Goal: Task Accomplishment & Management: Use online tool/utility

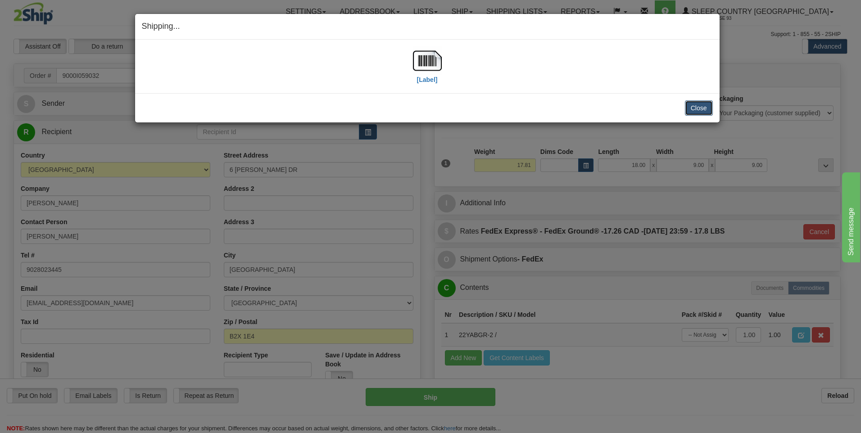
click at [703, 110] on button "Close" at bounding box center [699, 107] width 28 height 15
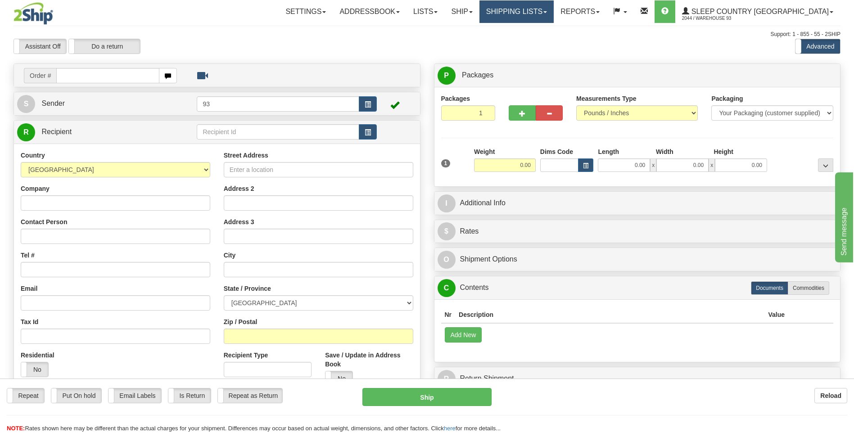
click at [554, 16] on link "Shipping lists" at bounding box center [517, 11] width 74 height 23
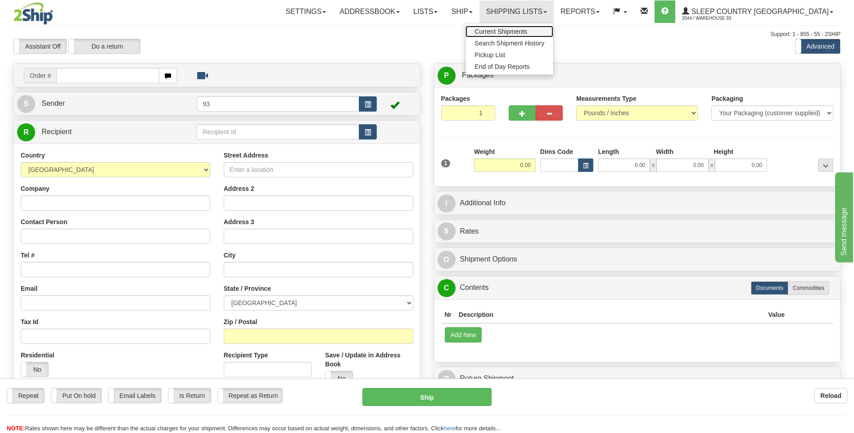
click at [527, 32] on span "Current Shipments" at bounding box center [501, 31] width 53 height 7
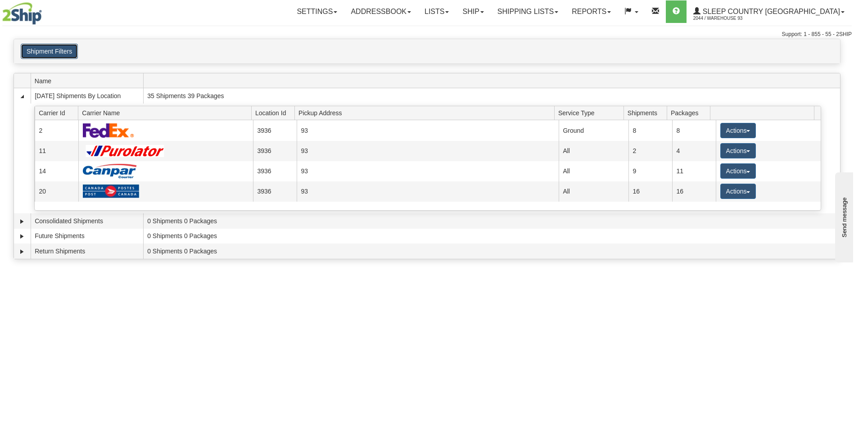
click at [33, 47] on button "Shipment Filters" at bounding box center [49, 51] width 57 height 15
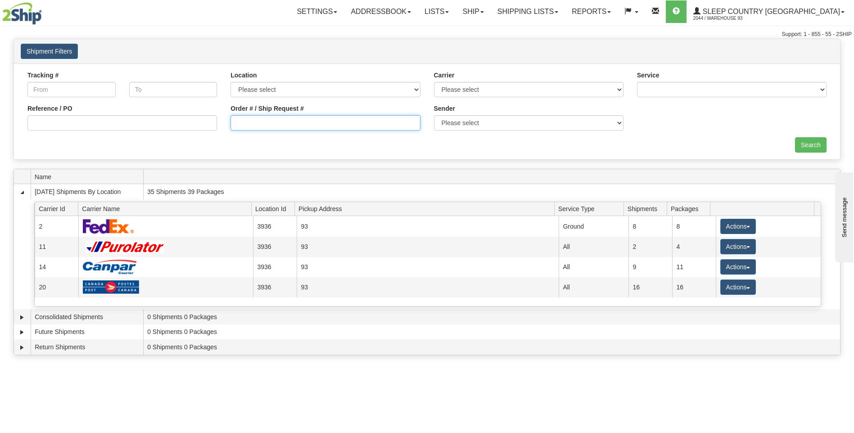
click at [251, 126] on input "Order # / Ship Request #" at bounding box center [326, 122] width 190 height 15
type input "9002i060195"
click at [816, 150] on input "Search" at bounding box center [811, 144] width 32 height 15
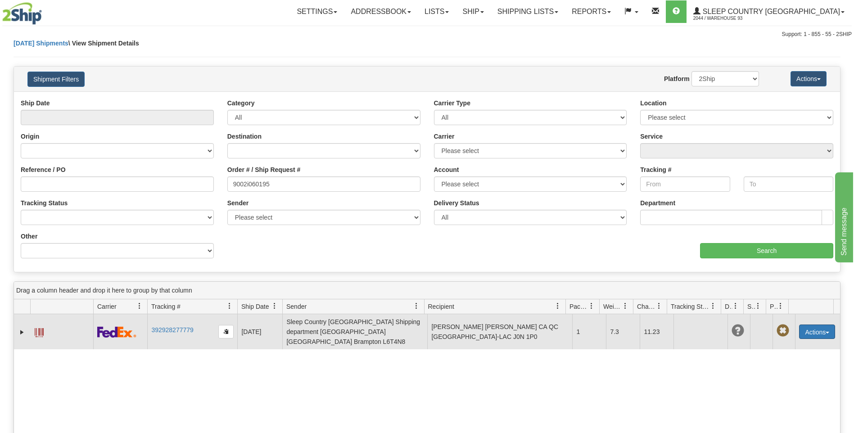
click at [823, 336] on button "Actions" at bounding box center [817, 332] width 36 height 14
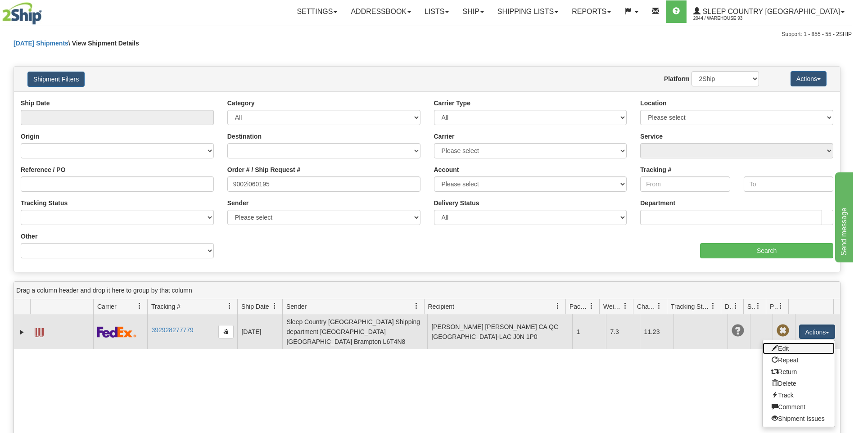
click at [789, 350] on link "Edit" at bounding box center [799, 349] width 72 height 12
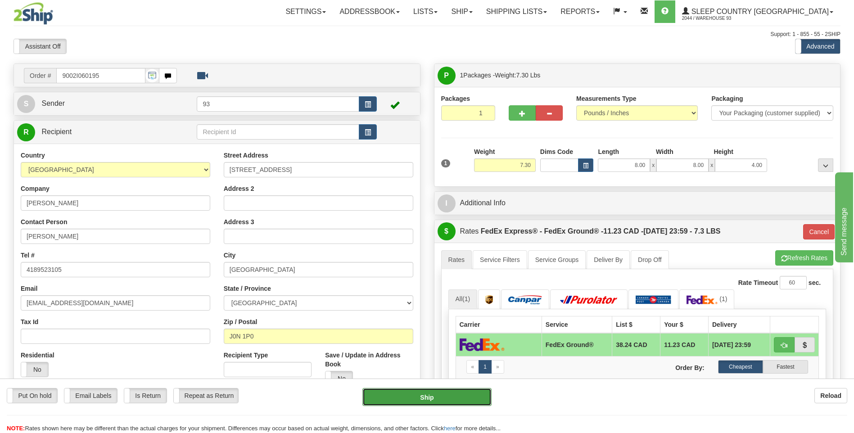
click at [433, 397] on button "Ship" at bounding box center [427, 397] width 129 height 18
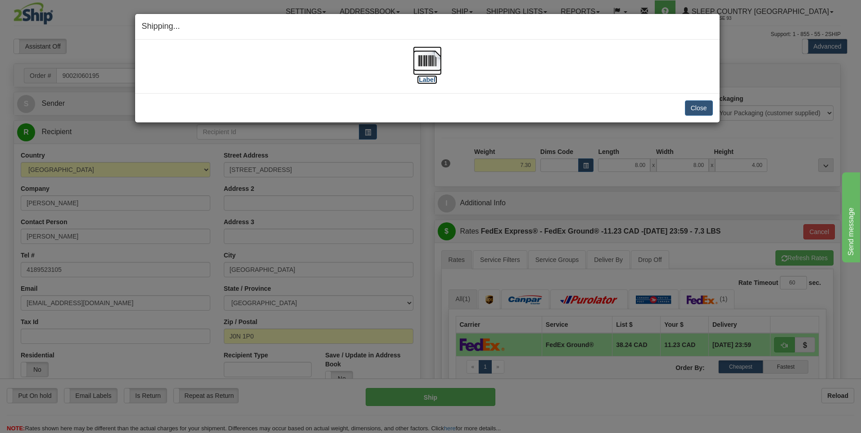
click at [427, 68] on img at bounding box center [427, 60] width 29 height 29
